Goal: Transaction & Acquisition: Subscribe to service/newsletter

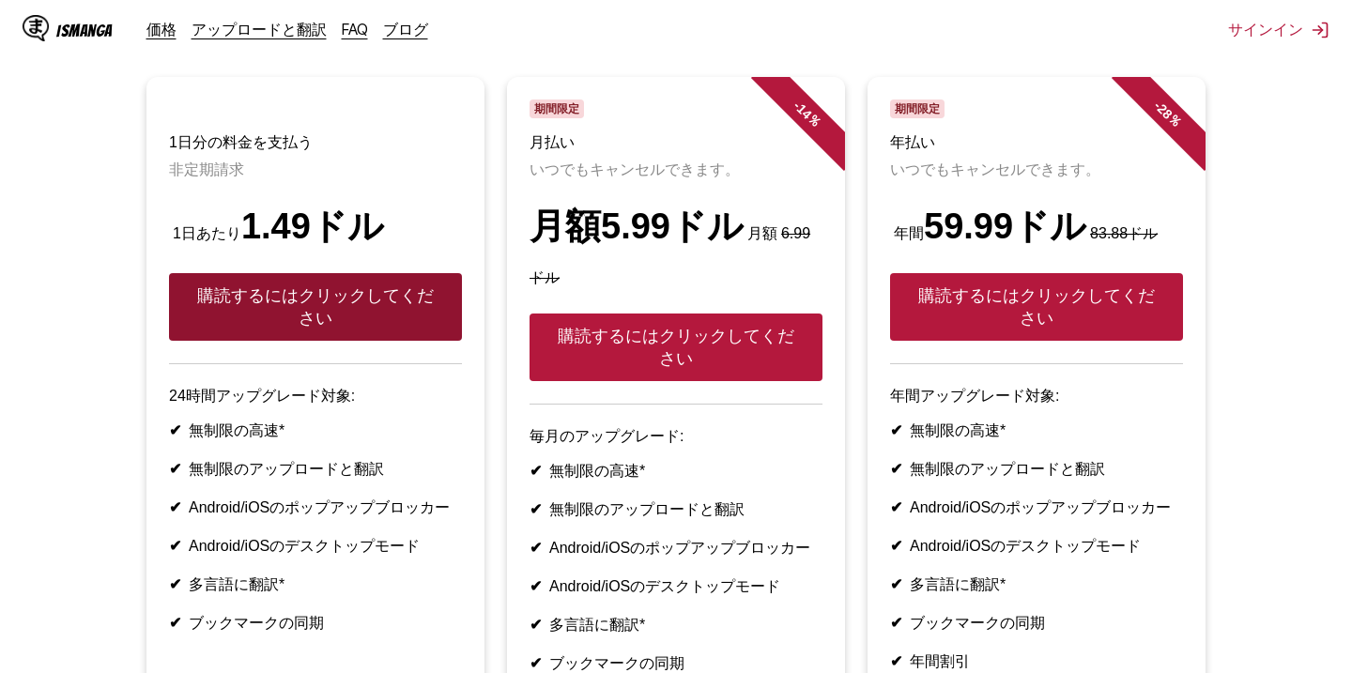
scroll to position [171, 0]
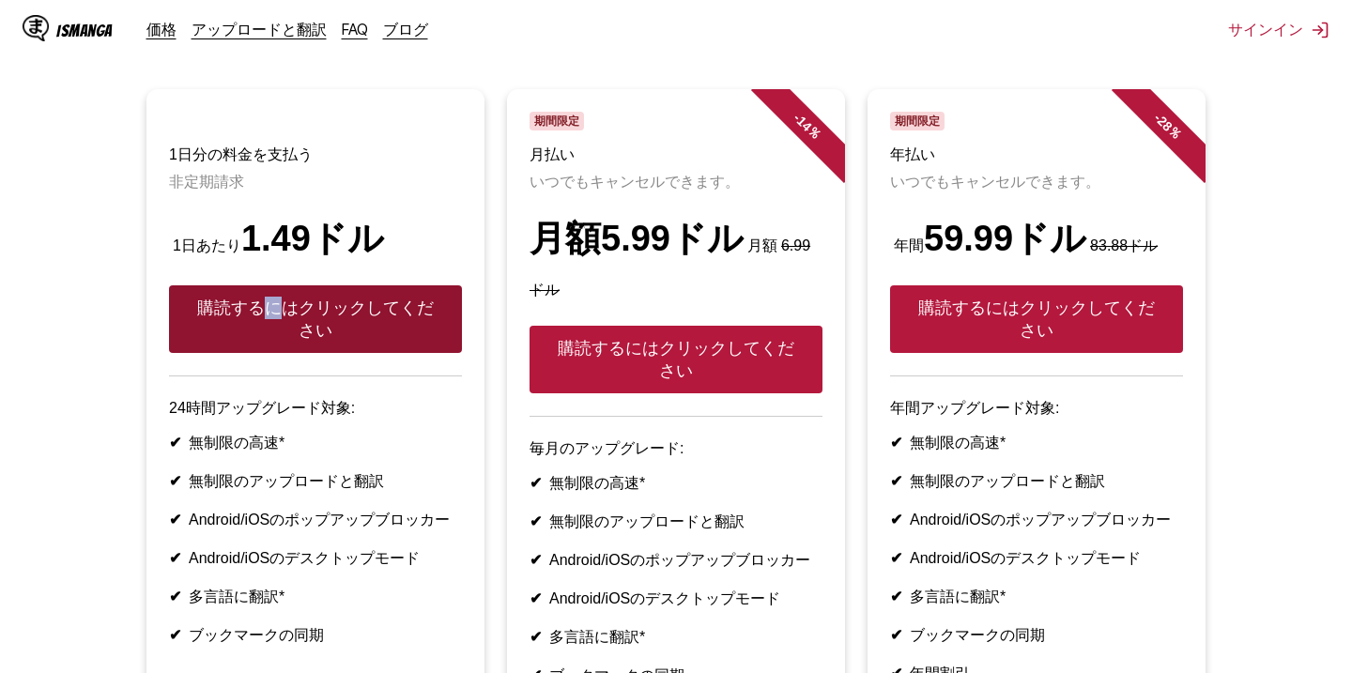
click at [263, 329] on font "購読するにはクリックしてください" at bounding box center [315, 319] width 237 height 41
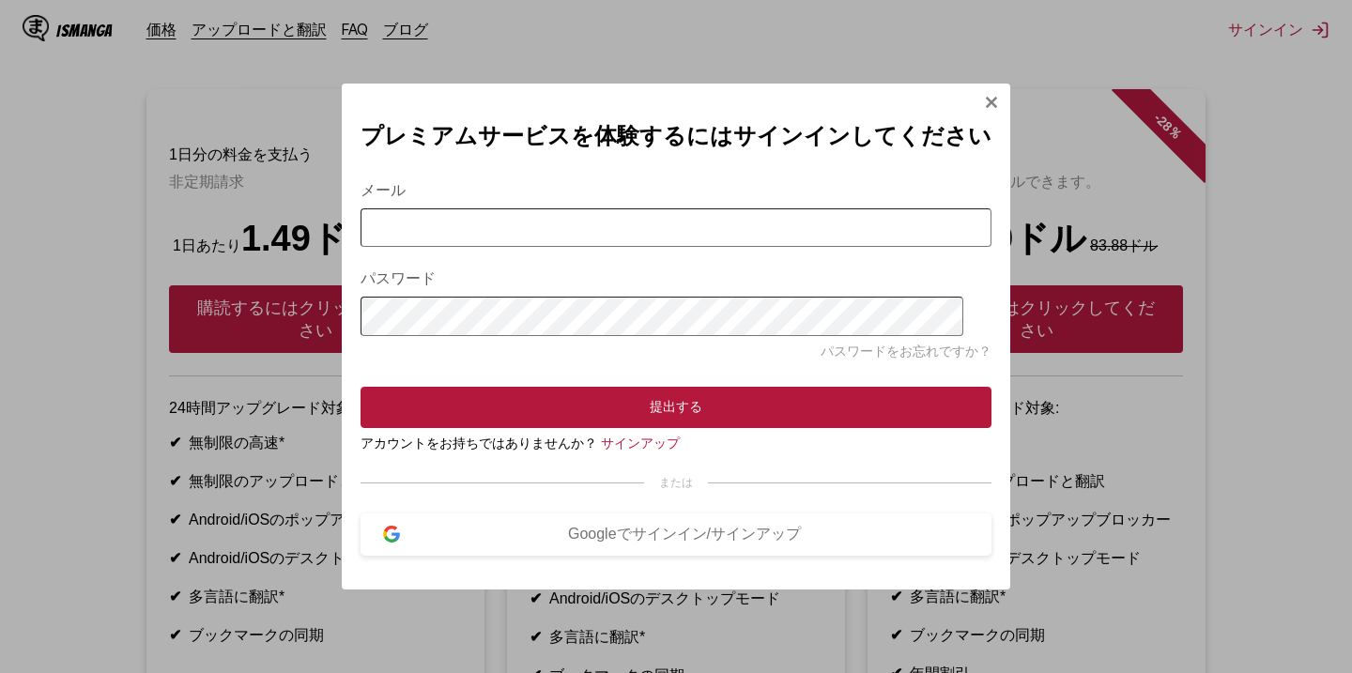
click at [961, 84] on div "プレミアムサービスを体験するにはサインインしてください メール パスワード パスワードをお忘れですか？ 提出する アカウントをお持ちではありませんか？ サイン…" at bounding box center [676, 337] width 668 height 506
click at [984, 95] on img "サインインモーダル" at bounding box center [991, 102] width 15 height 15
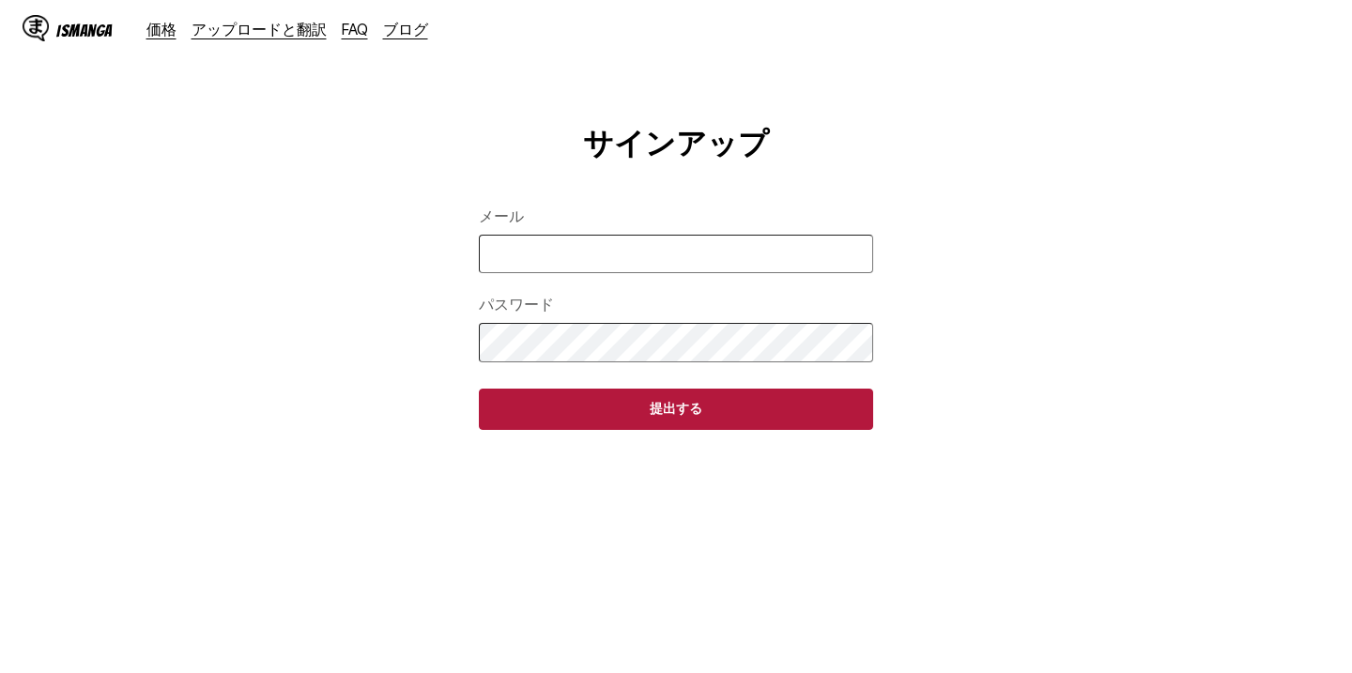
click at [592, 273] on input "メール" at bounding box center [676, 254] width 394 height 38
type input "**********"
click at [479, 389] on button "提出する" at bounding box center [676, 409] width 394 height 41
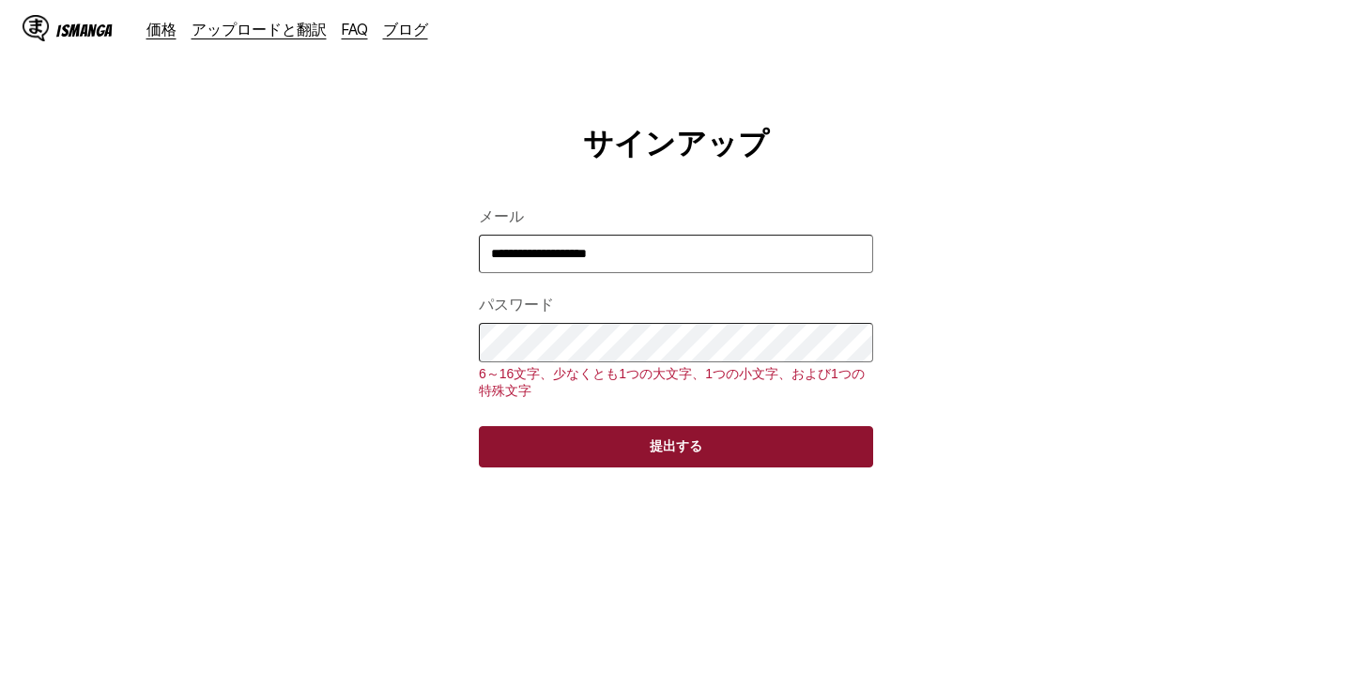
click at [621, 468] on button "提出する" at bounding box center [676, 446] width 394 height 41
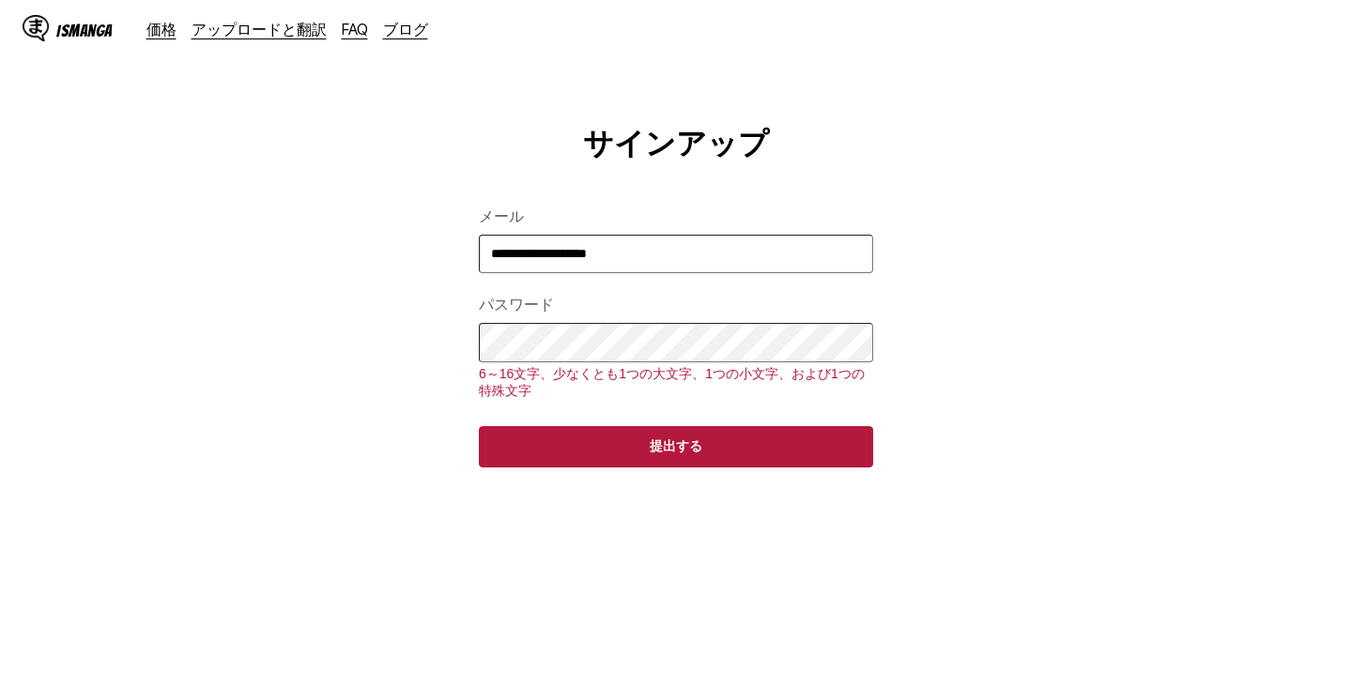
click at [479, 426] on button "提出する" at bounding box center [676, 446] width 394 height 41
click at [279, 350] on main "**********" at bounding box center [676, 427] width 1352 height 606
click at [479, 426] on button "提出する" at bounding box center [676, 446] width 394 height 41
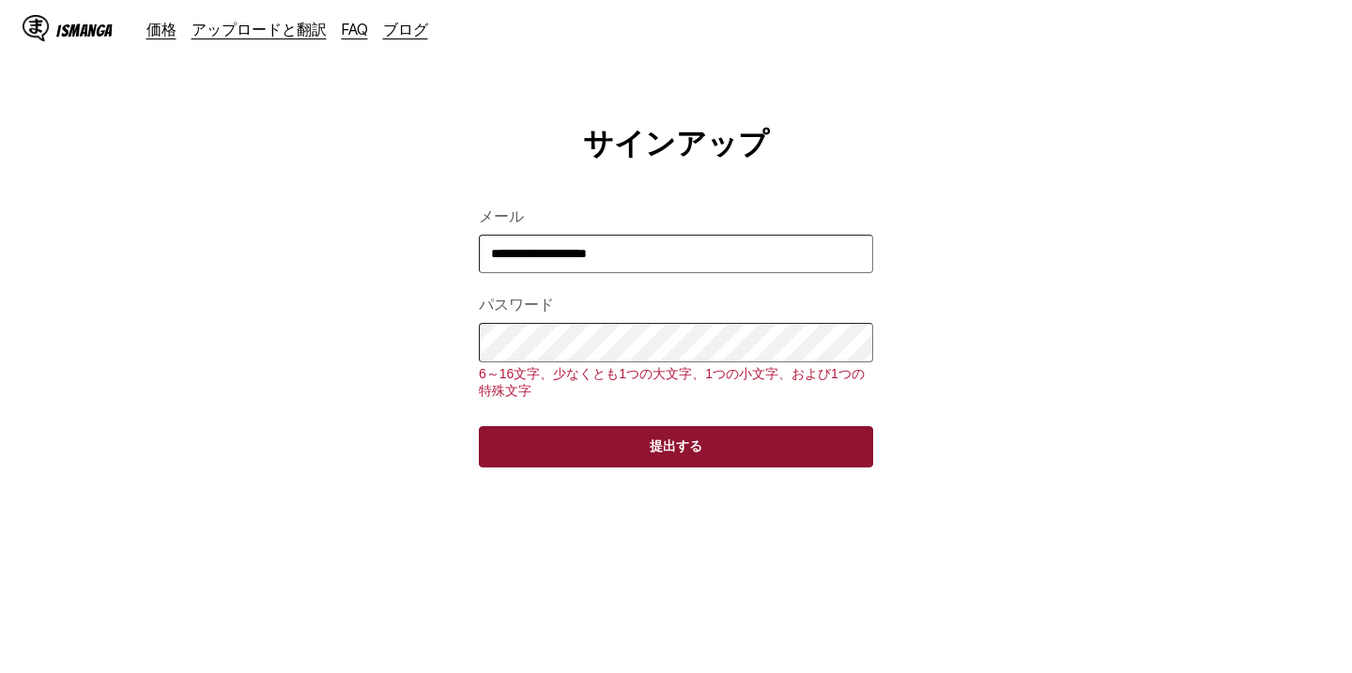
click at [642, 456] on button "提出する" at bounding box center [676, 446] width 394 height 41
click at [642, 468] on button "提出する" at bounding box center [676, 446] width 394 height 41
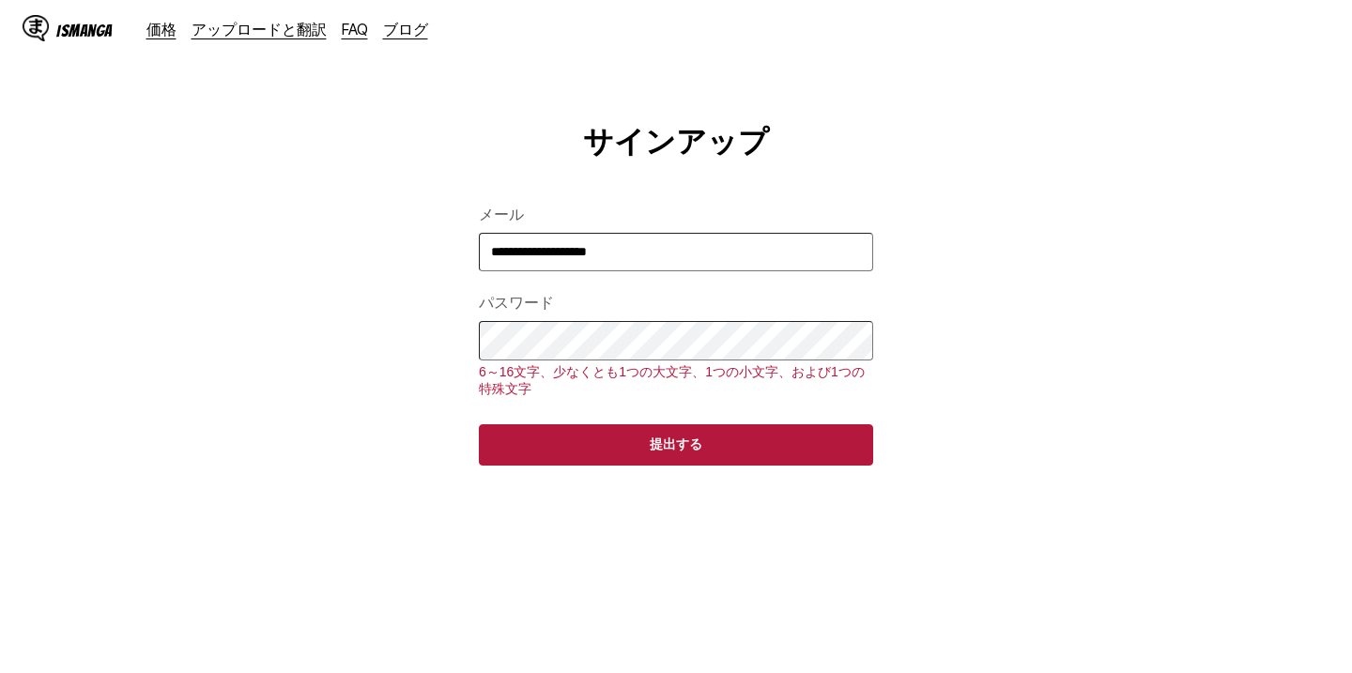
click at [80, 35] on font "IsManga" at bounding box center [84, 31] width 56 height 18
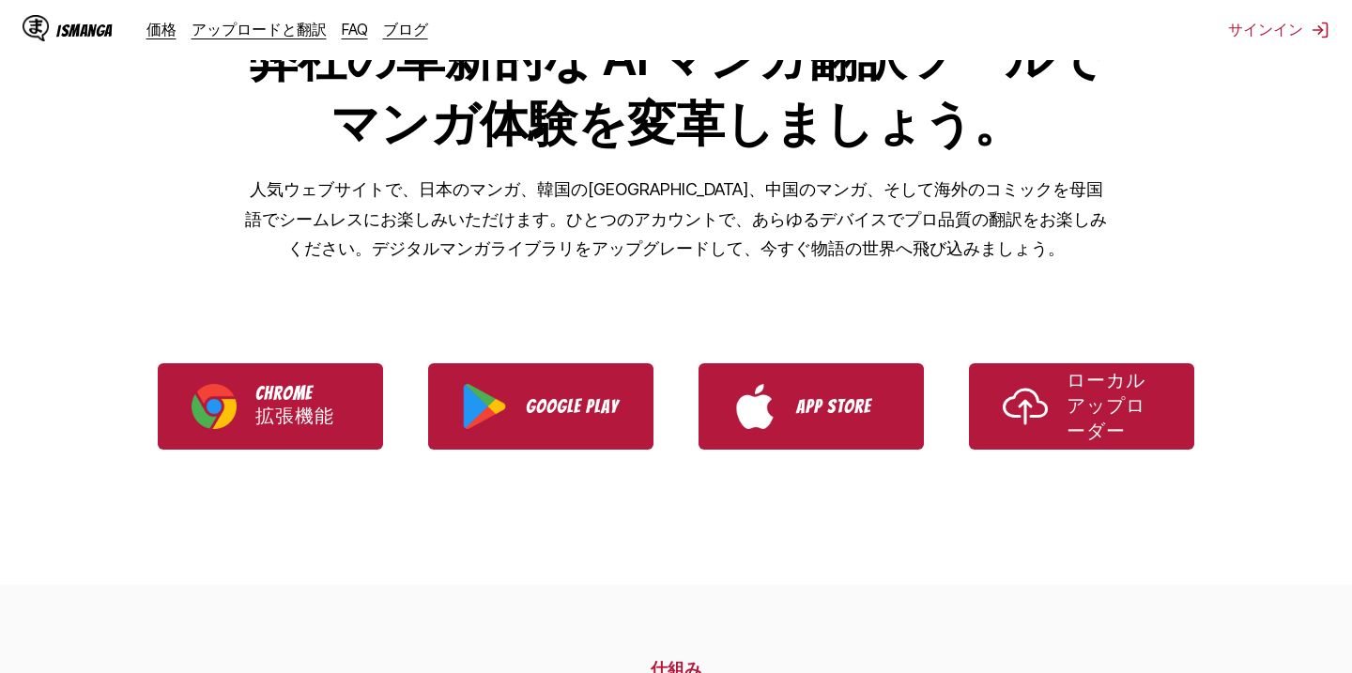
scroll to position [231, 0]
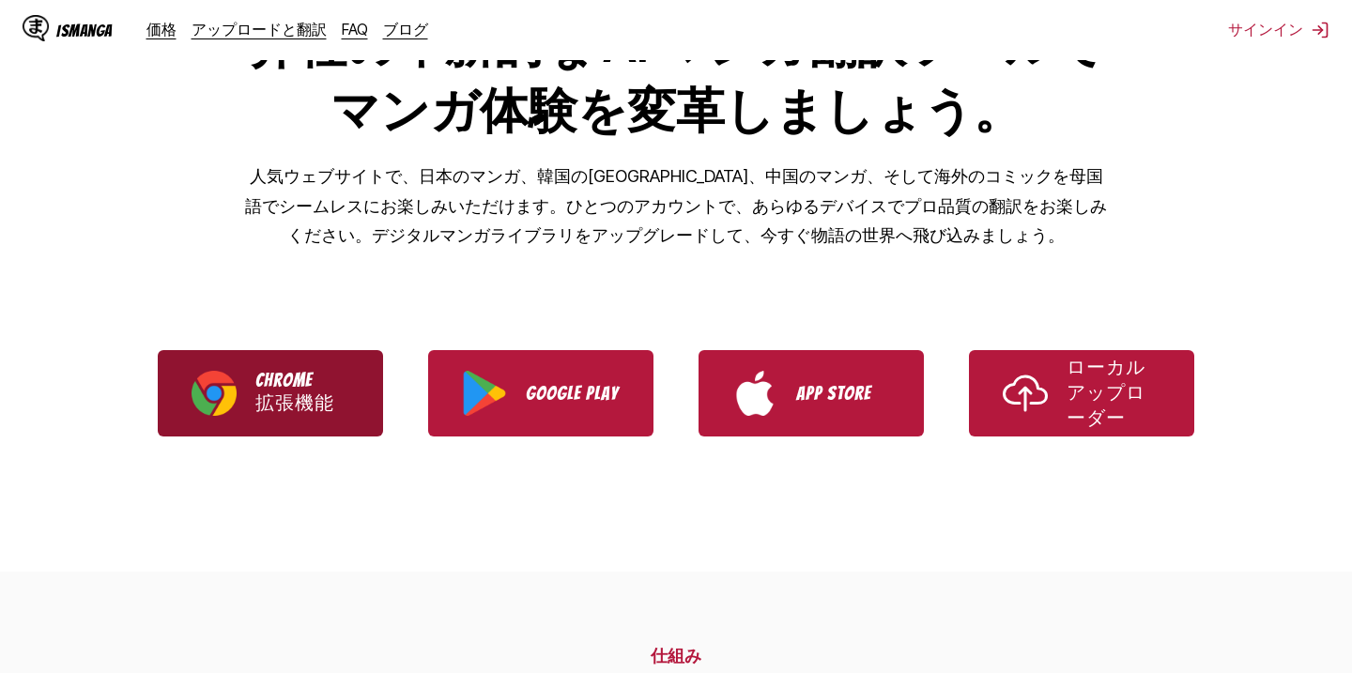
click at [330, 399] on p "Chrome 拡張機能" at bounding box center [302, 393] width 94 height 46
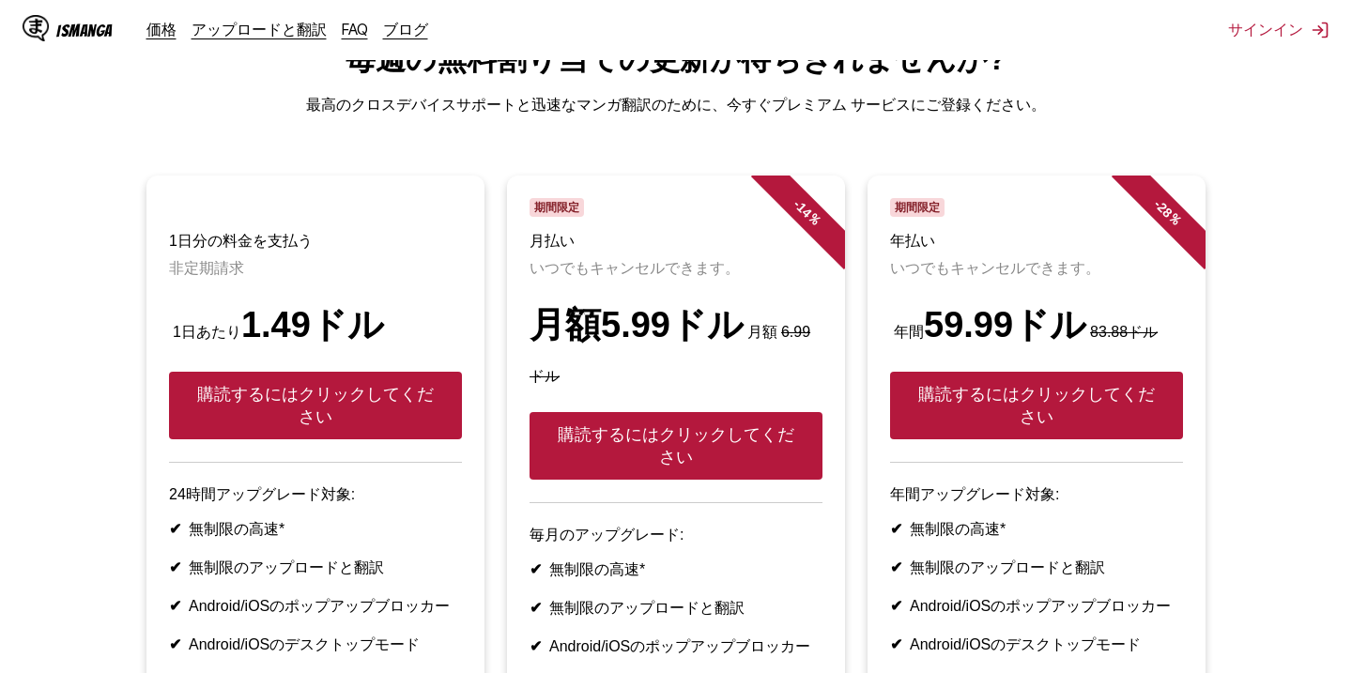
click at [713, 157] on main "毎週の無料割り当ての更新が待ちきれませんか? 最高のクロスデバイスサポートと迅速なマンガ翻訳のために、今すぐプレミアム サービスにご登録ください。 1日分の料…" at bounding box center [676, 483] width 1352 height 889
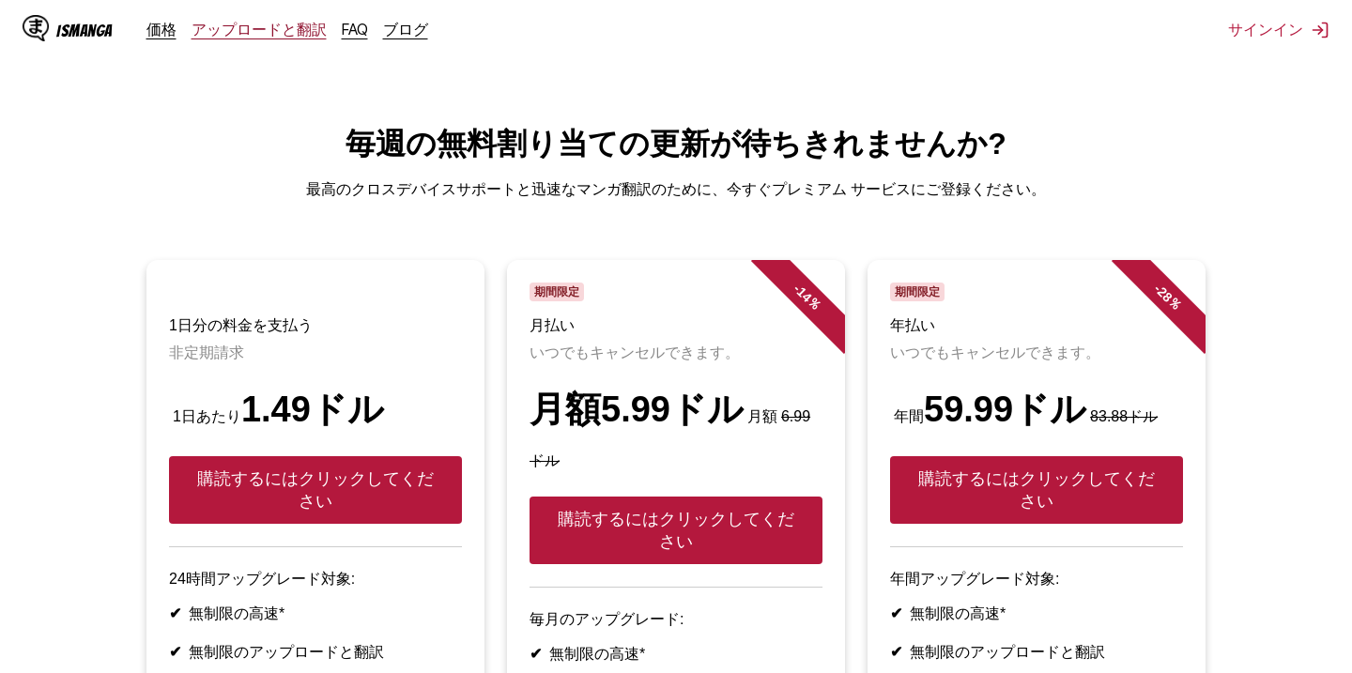
click at [249, 31] on font "アップロードと翻訳" at bounding box center [259, 29] width 135 height 19
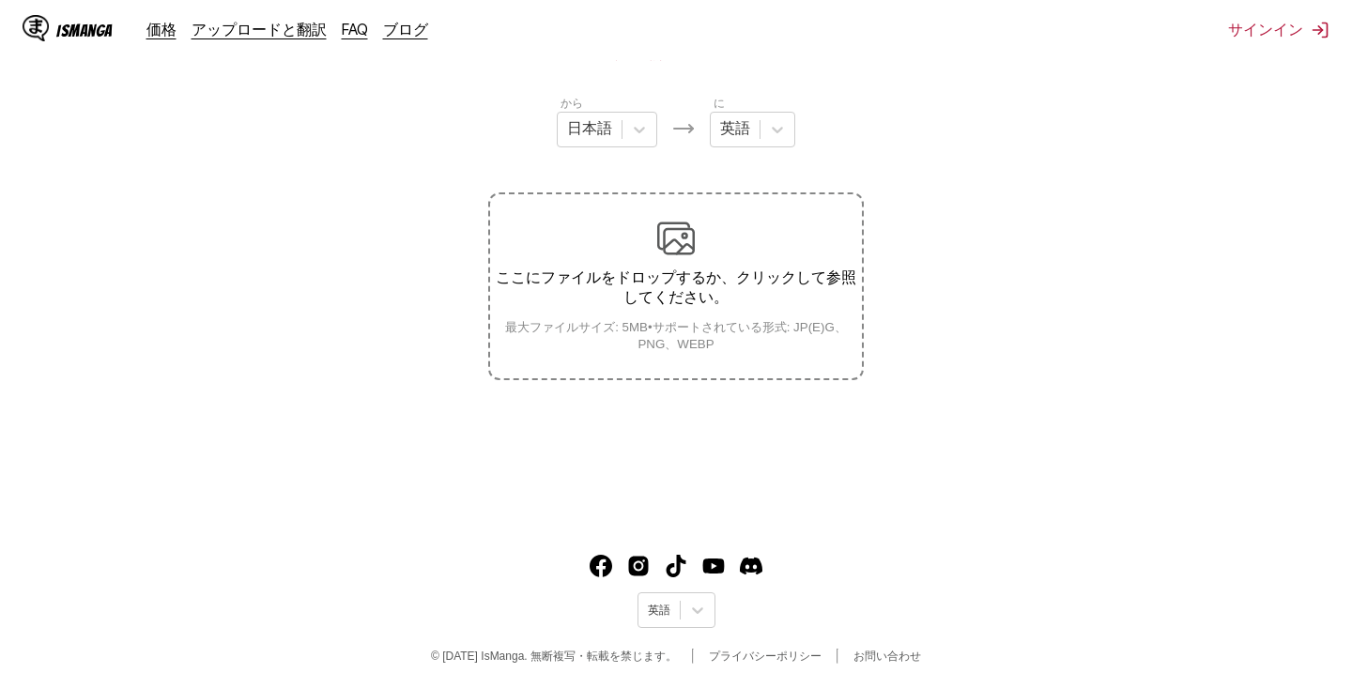
scroll to position [231, 0]
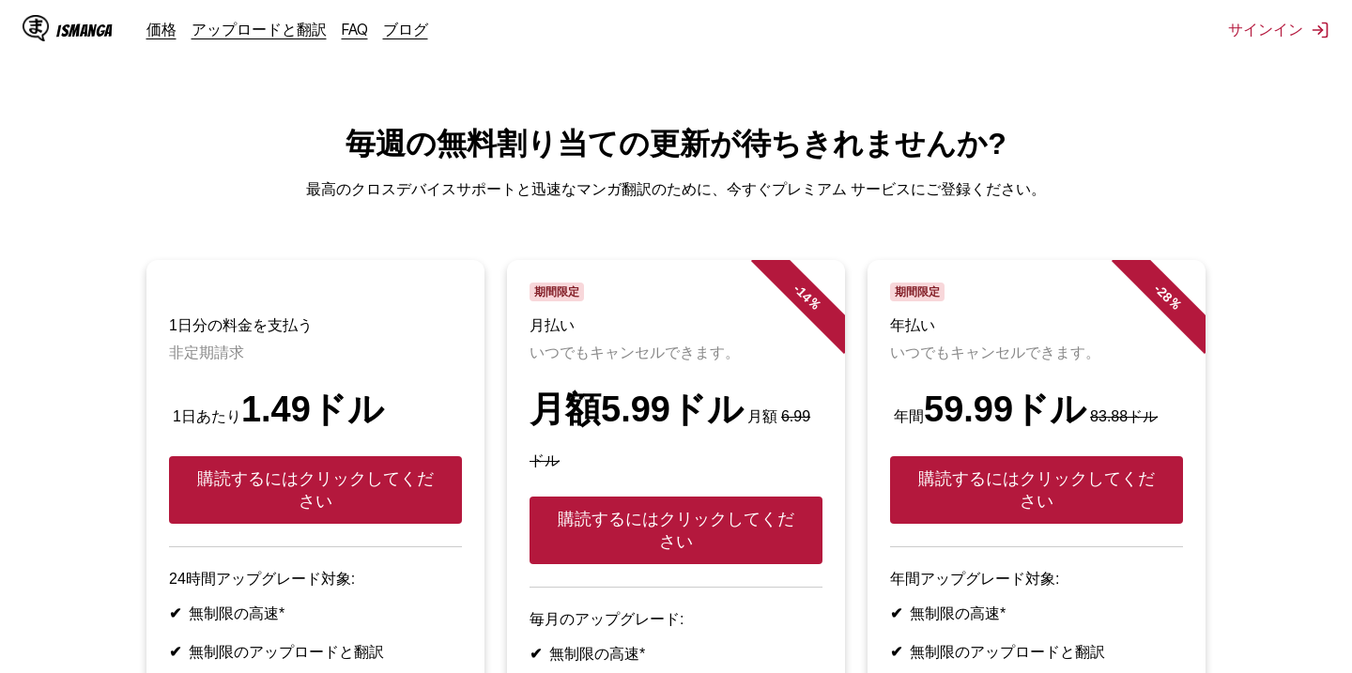
click at [230, 130] on h1 "毎週の無料割り当ての更新が待ちきれませんか?" at bounding box center [676, 144] width 1322 height 41
click at [1256, 31] on font "サインイン" at bounding box center [1265, 29] width 75 height 19
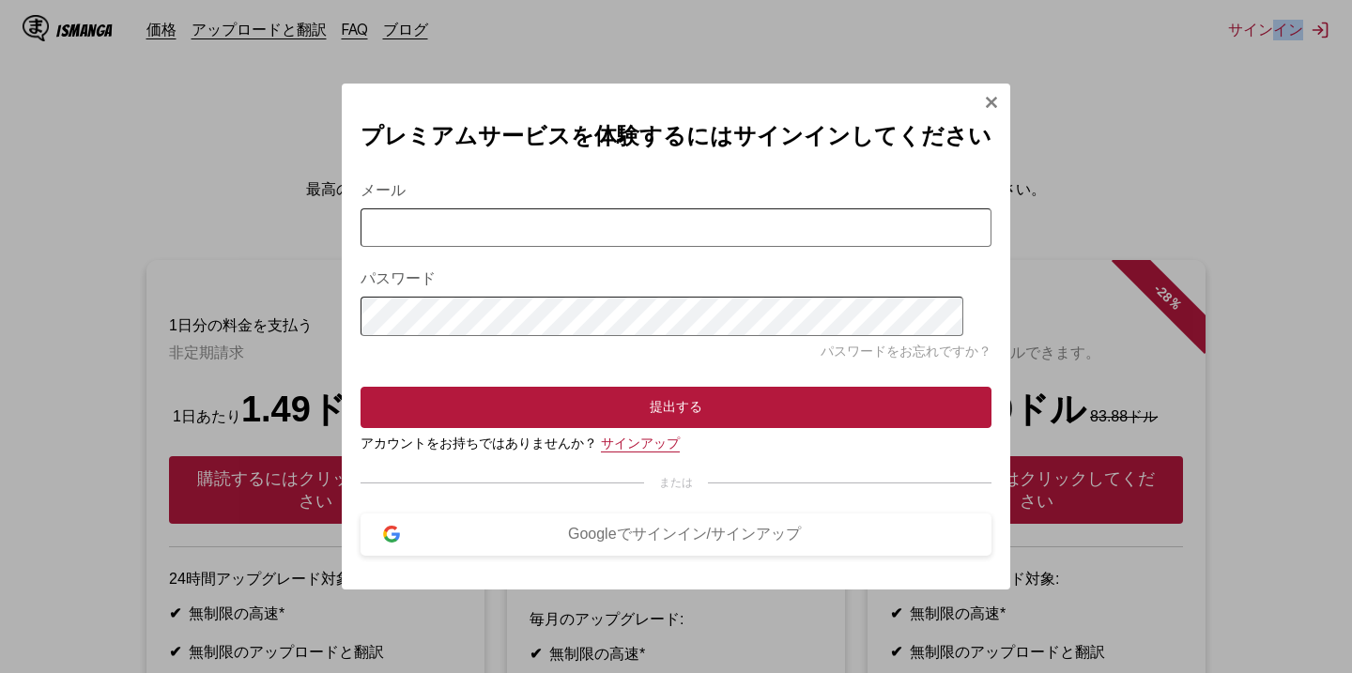
click at [655, 451] on font "サインアップ" at bounding box center [640, 443] width 79 height 15
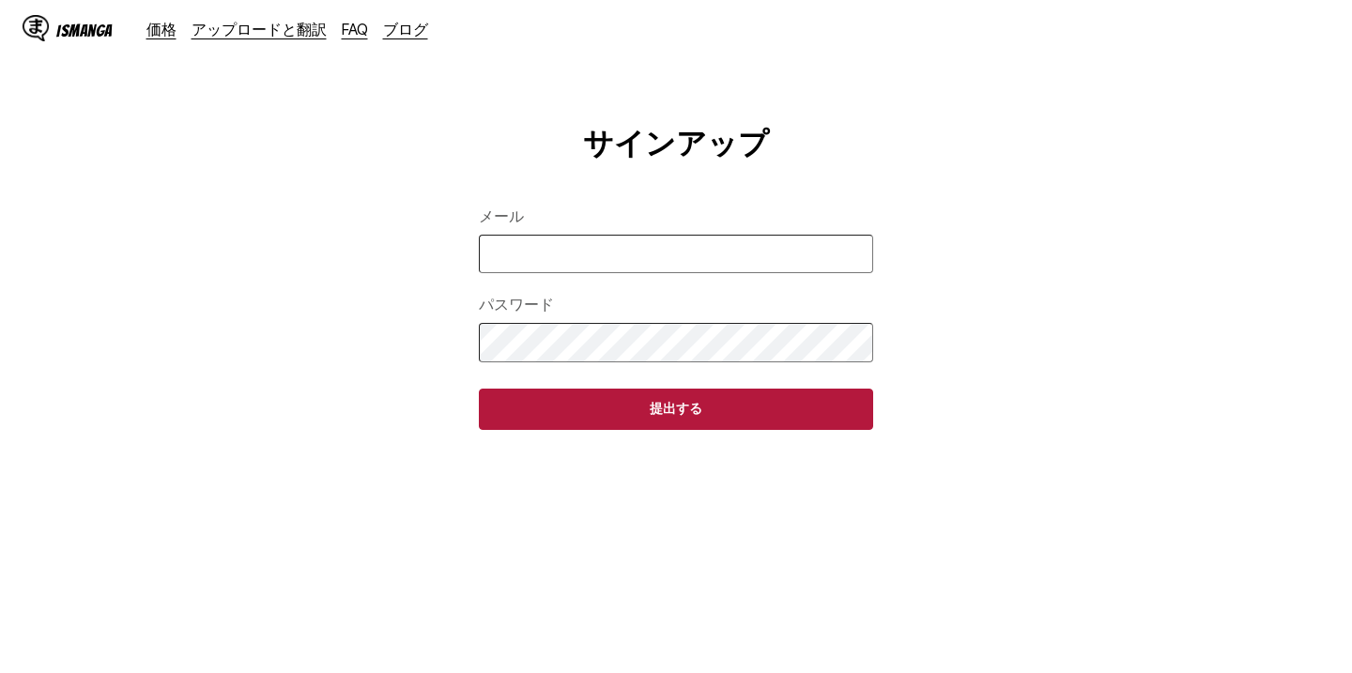
click at [654, 266] on input "メール" at bounding box center [676, 254] width 394 height 38
type input "**********"
click at [479, 389] on button "提出する" at bounding box center [676, 409] width 394 height 41
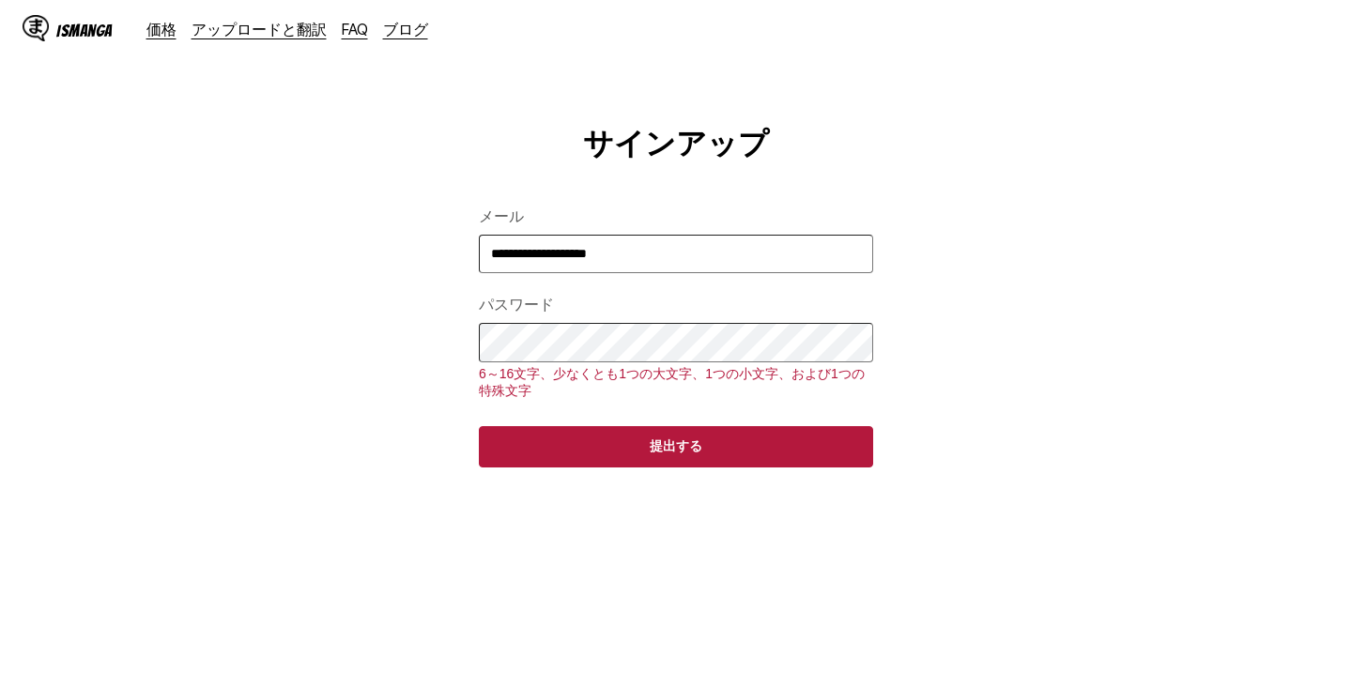
click at [479, 426] on button "提出する" at bounding box center [676, 446] width 394 height 41
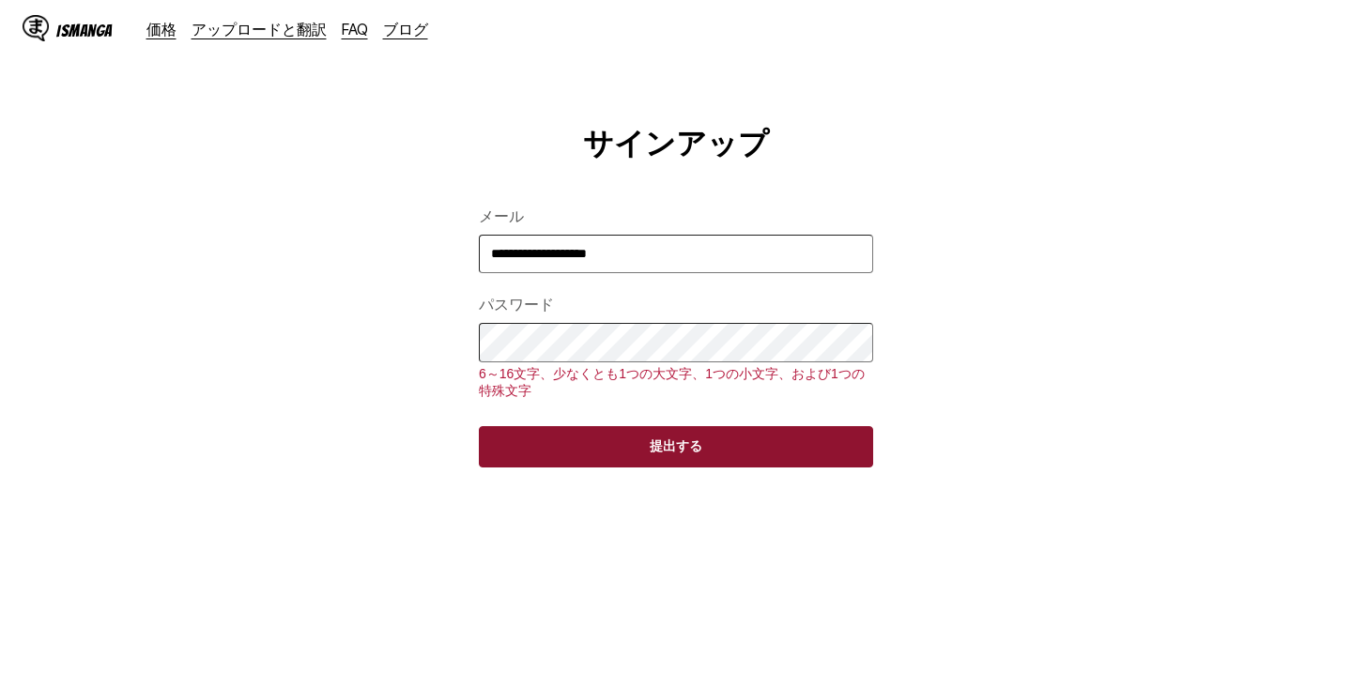
click at [590, 468] on button "提出する" at bounding box center [676, 446] width 394 height 41
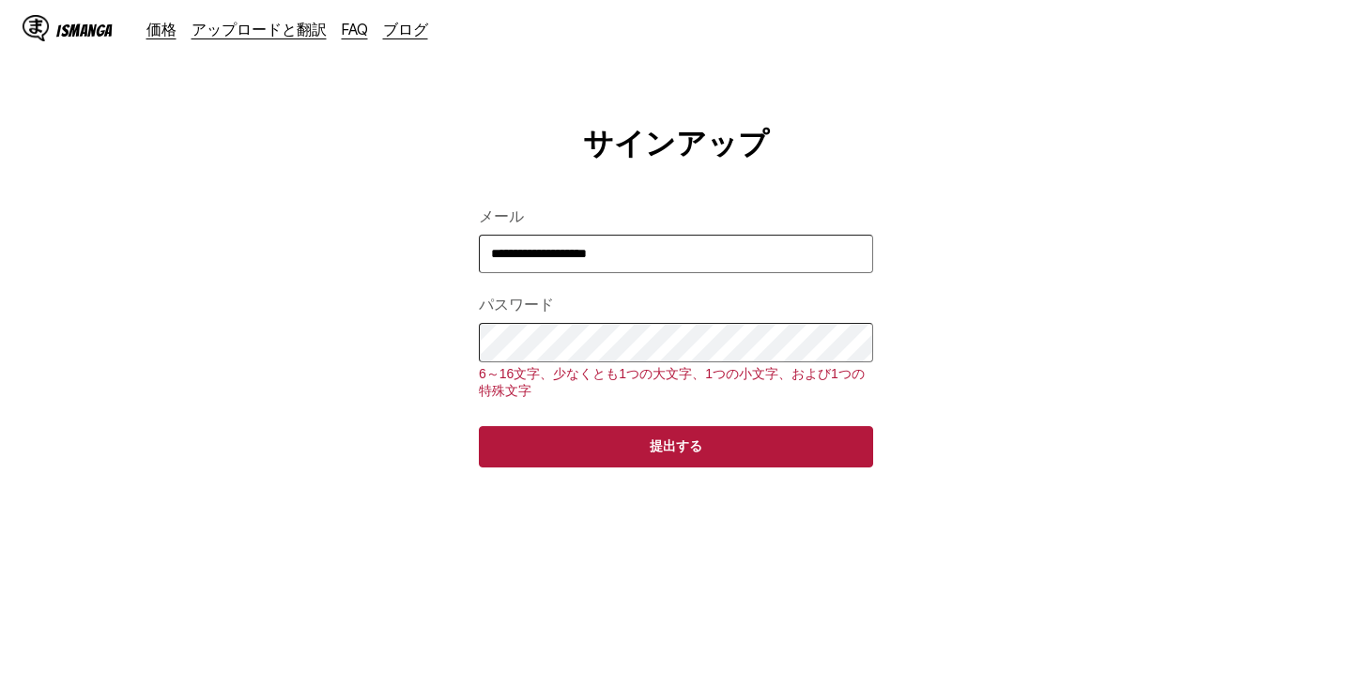
click at [359, 342] on main "**********" at bounding box center [676, 427] width 1352 height 606
click at [0, 355] on main "**********" at bounding box center [676, 427] width 1352 height 606
click at [479, 426] on button "提出する" at bounding box center [676, 446] width 394 height 41
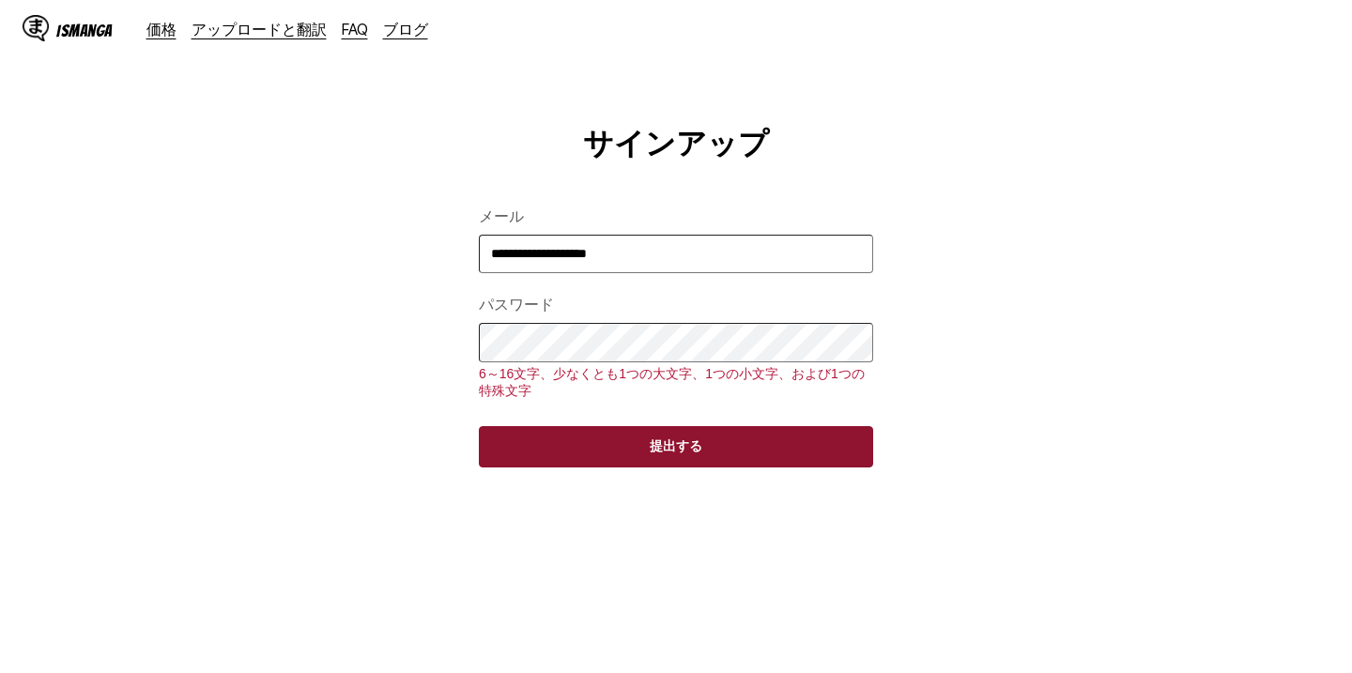
click at [636, 468] on button "提出する" at bounding box center [676, 446] width 394 height 41
click at [674, 454] on button "提出する" at bounding box center [676, 446] width 394 height 41
click at [675, 454] on button "提出する" at bounding box center [676, 446] width 394 height 41
